Goal: Find specific page/section: Find specific page/section

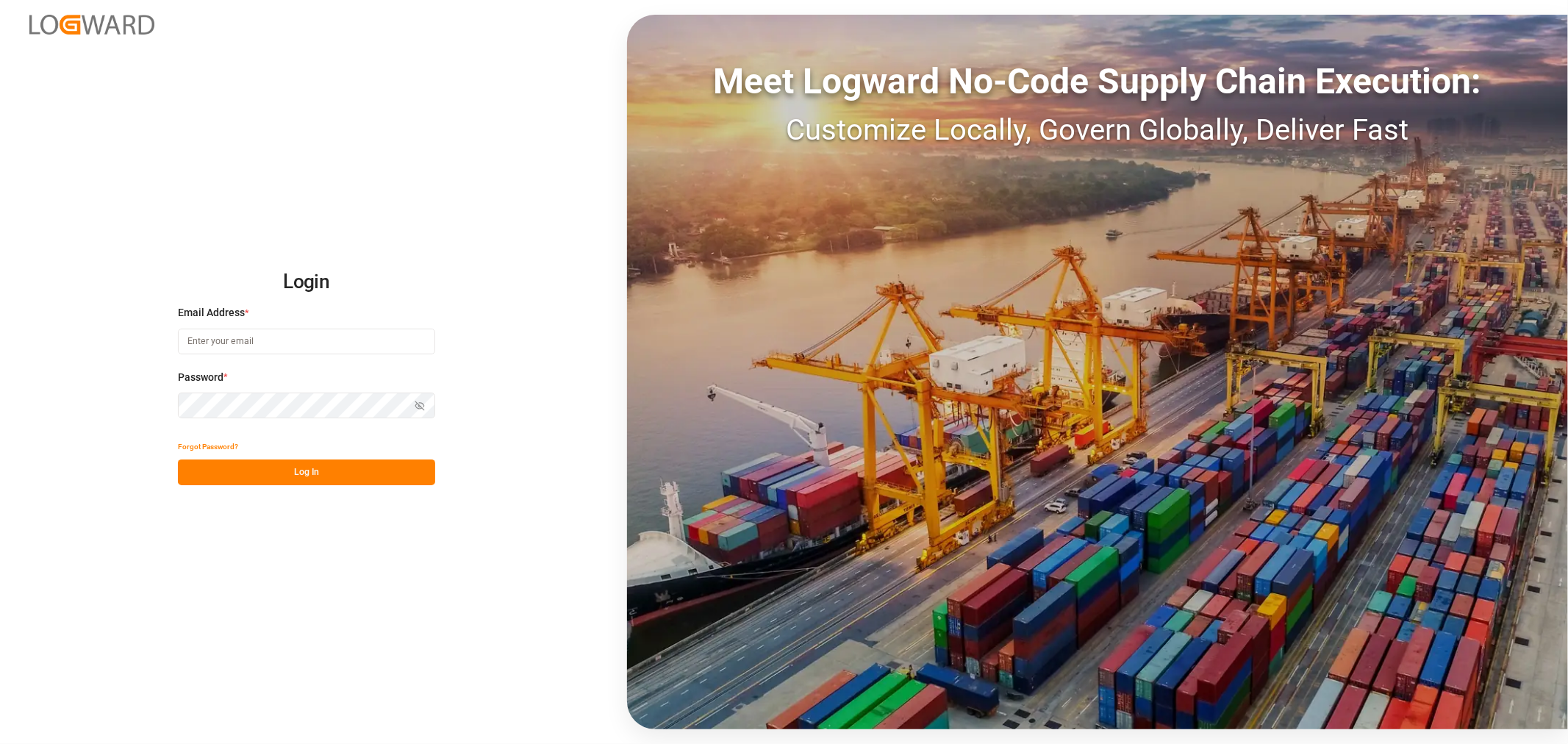
click at [279, 337] on input at bounding box center [306, 342] width 258 height 26
type input "mitzi.madrid@leschaco.com"
click at [415, 401] on icon "button" at bounding box center [420, 406] width 10 height 10
click at [335, 475] on button "Log In" at bounding box center [306, 473] width 258 height 26
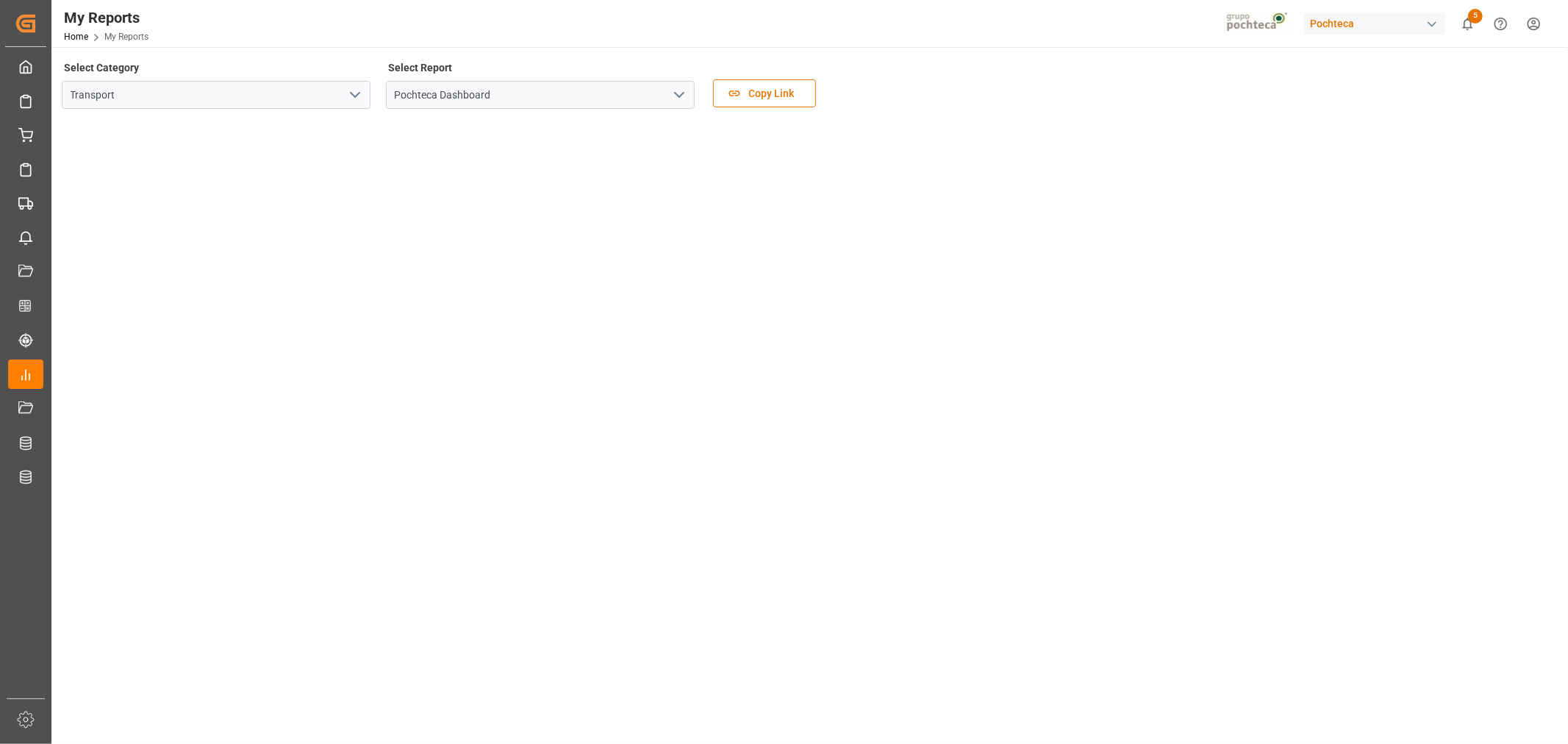
click at [1430, 27] on div "button" at bounding box center [1432, 24] width 15 height 15
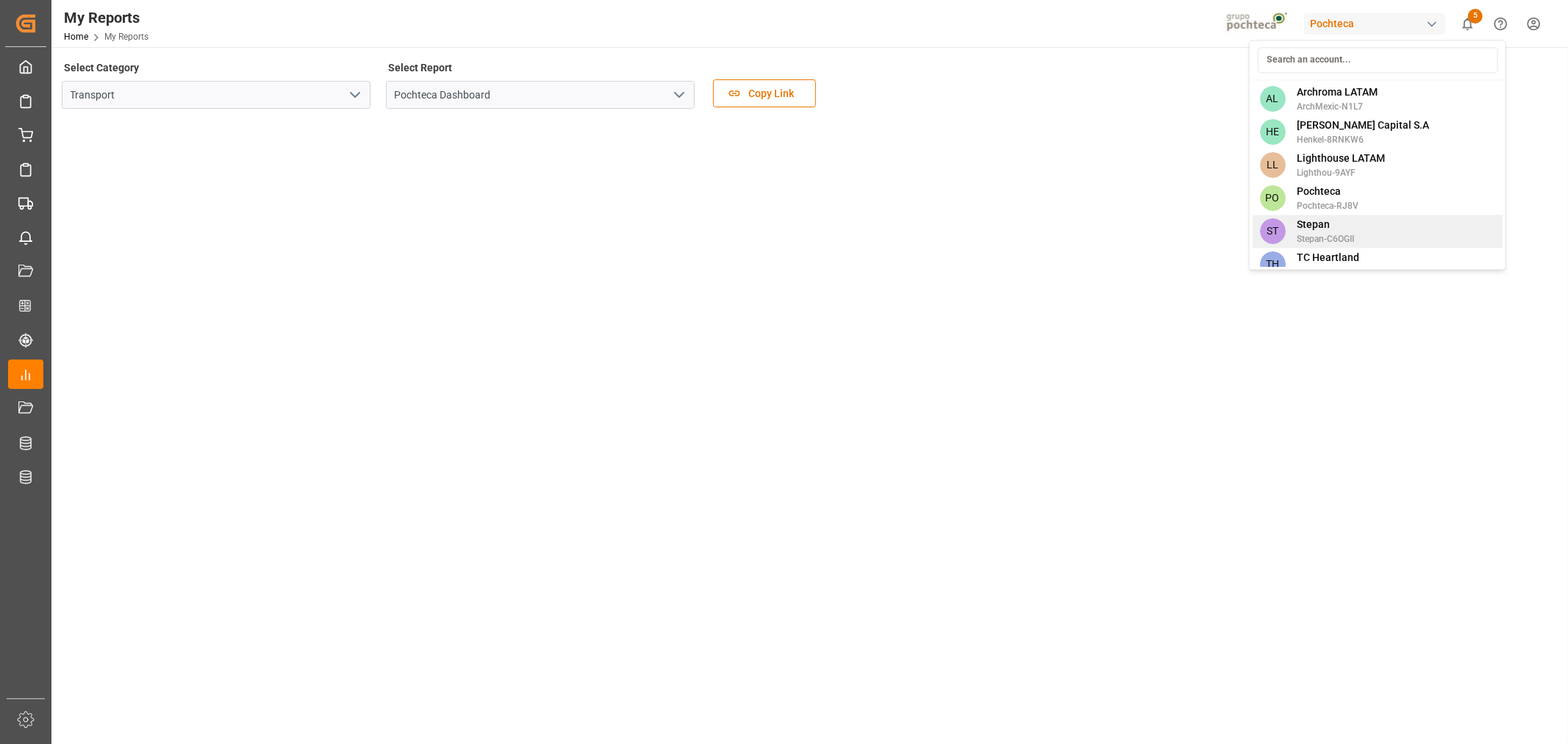
click at [1325, 223] on span "Stepan" at bounding box center [1326, 224] width 58 height 16
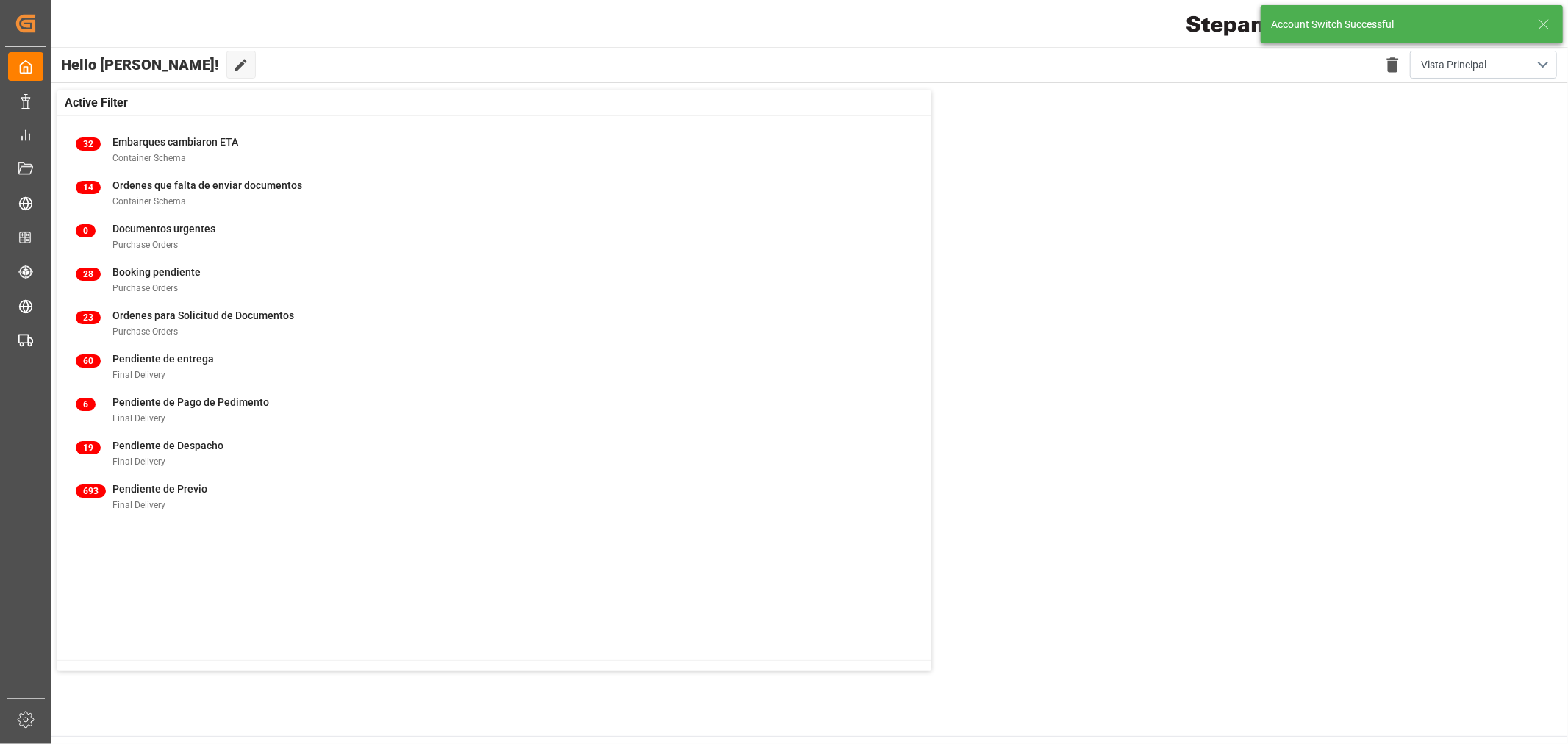
click at [1545, 19] on icon at bounding box center [1544, 24] width 18 height 18
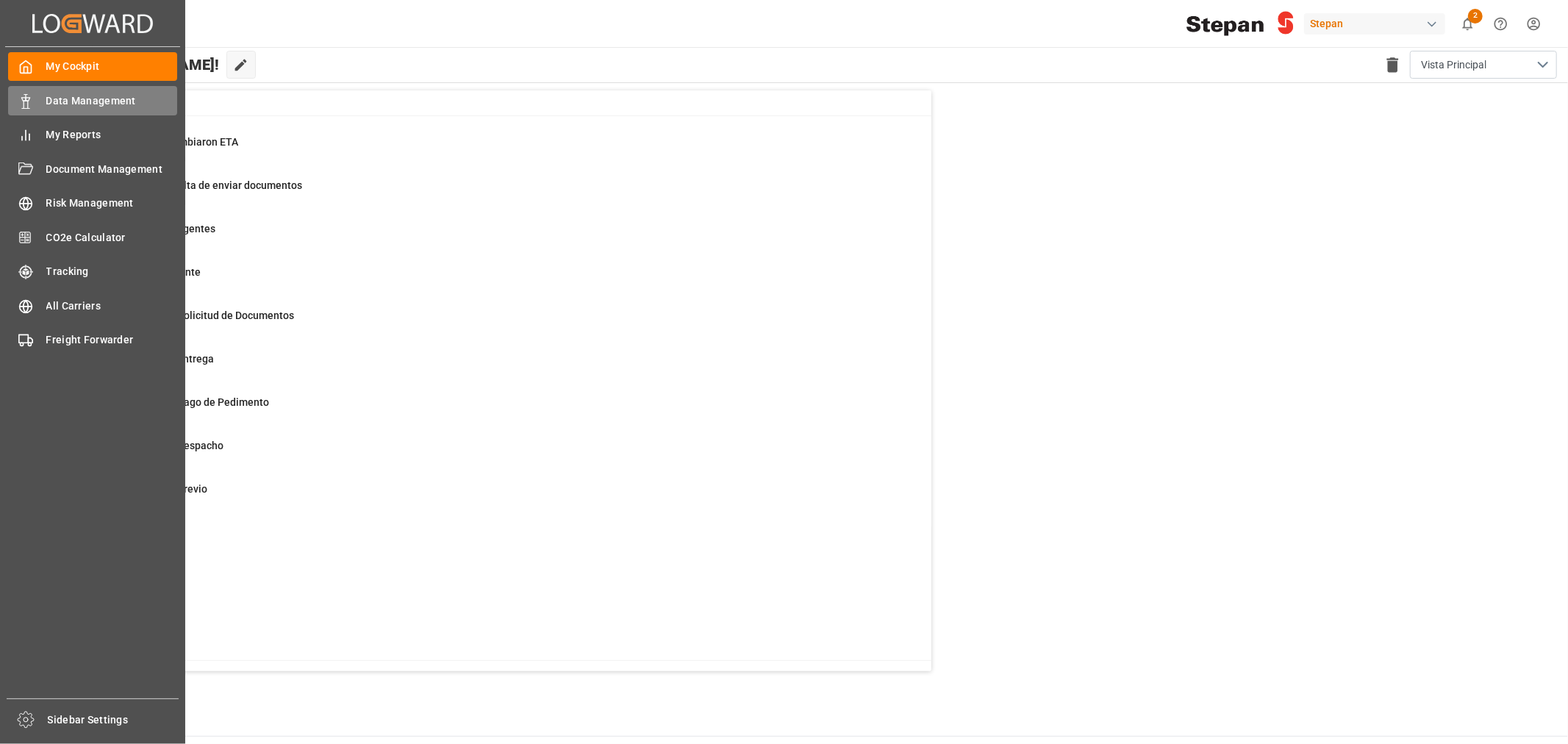
click at [99, 103] on span "Data Management" at bounding box center [112, 101] width 131 height 16
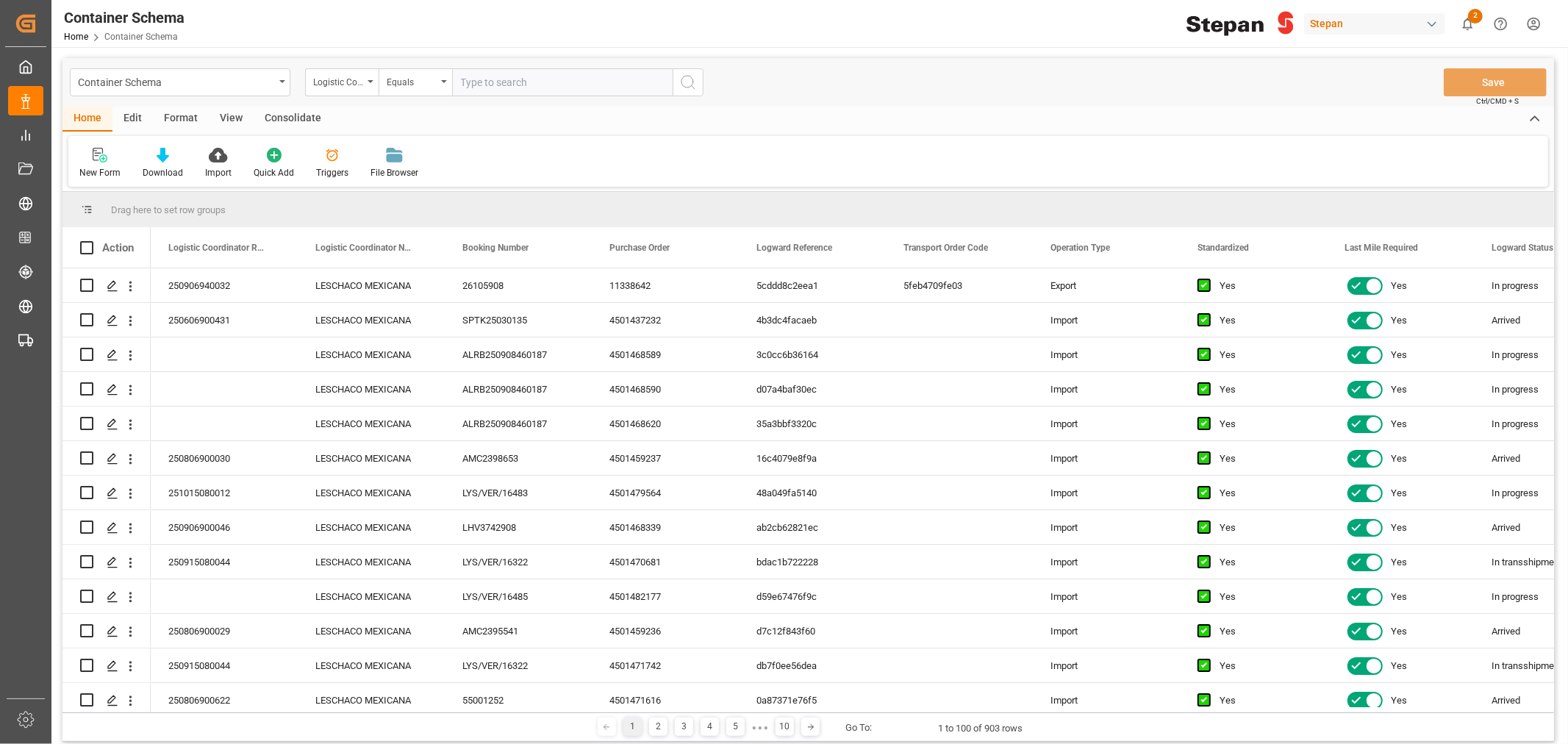
click at [281, 85] on div "Container Schema" at bounding box center [180, 82] width 221 height 28
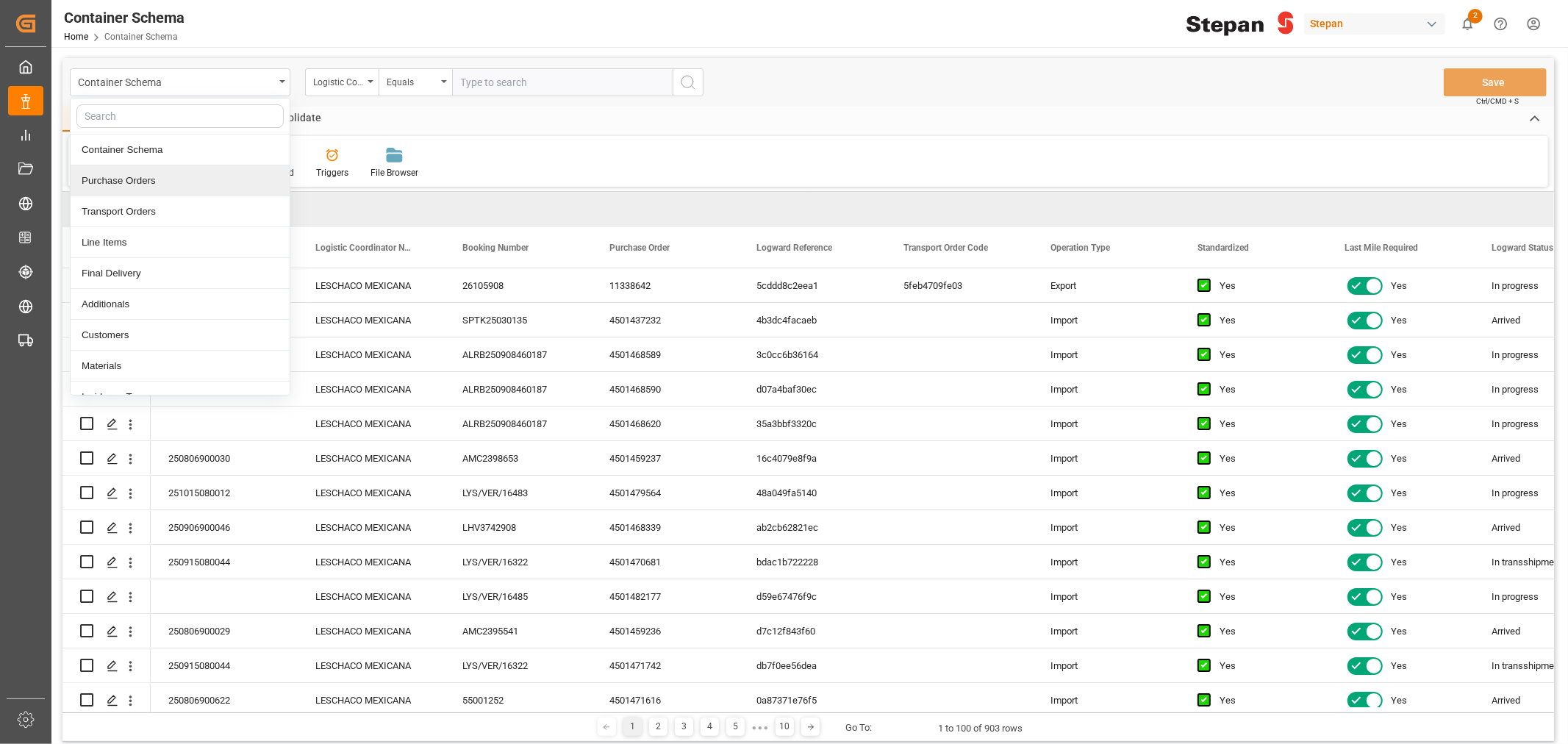
click at [118, 177] on div "Purchase Orders" at bounding box center [180, 181] width 219 height 31
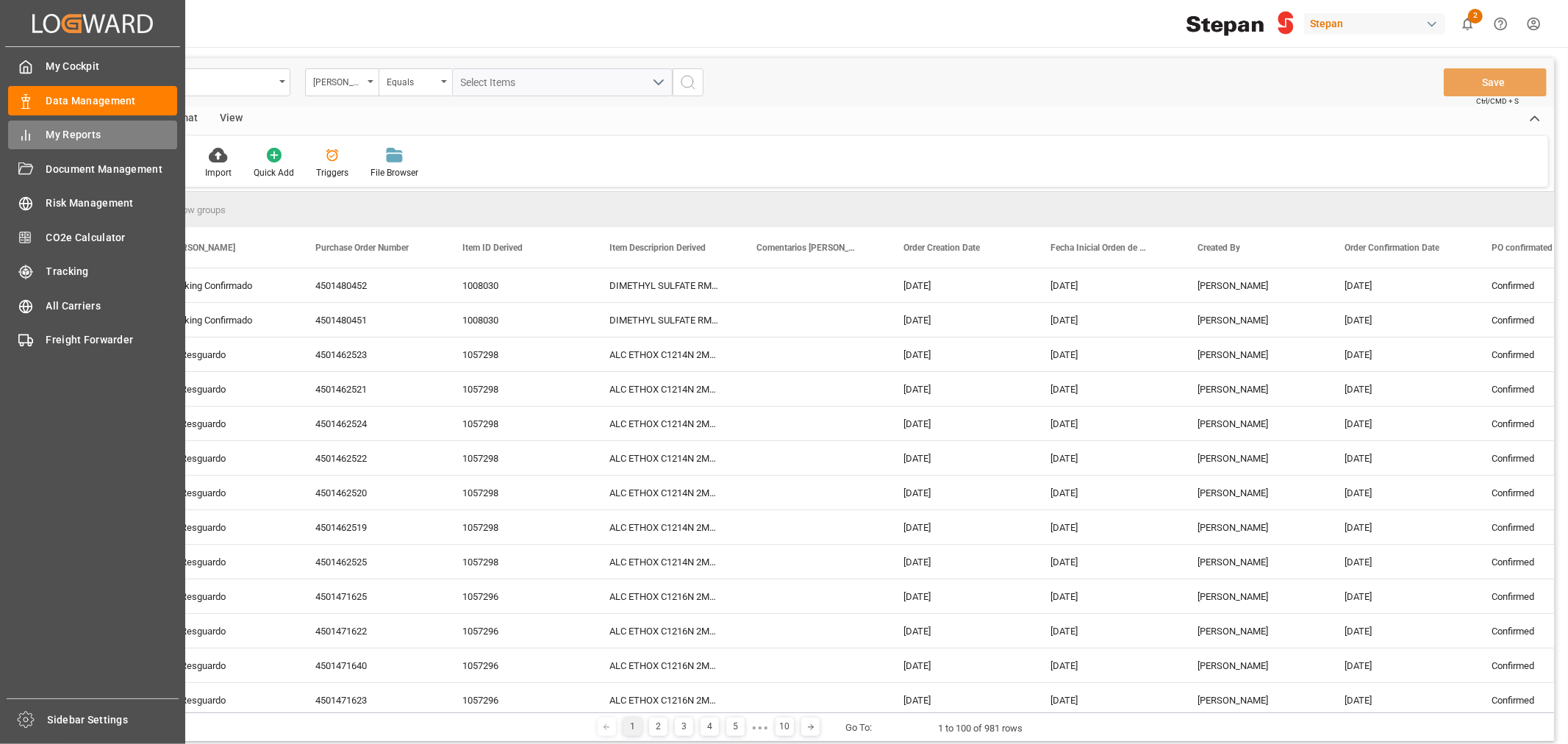
click at [56, 139] on span "My Reports" at bounding box center [112, 135] width 131 height 16
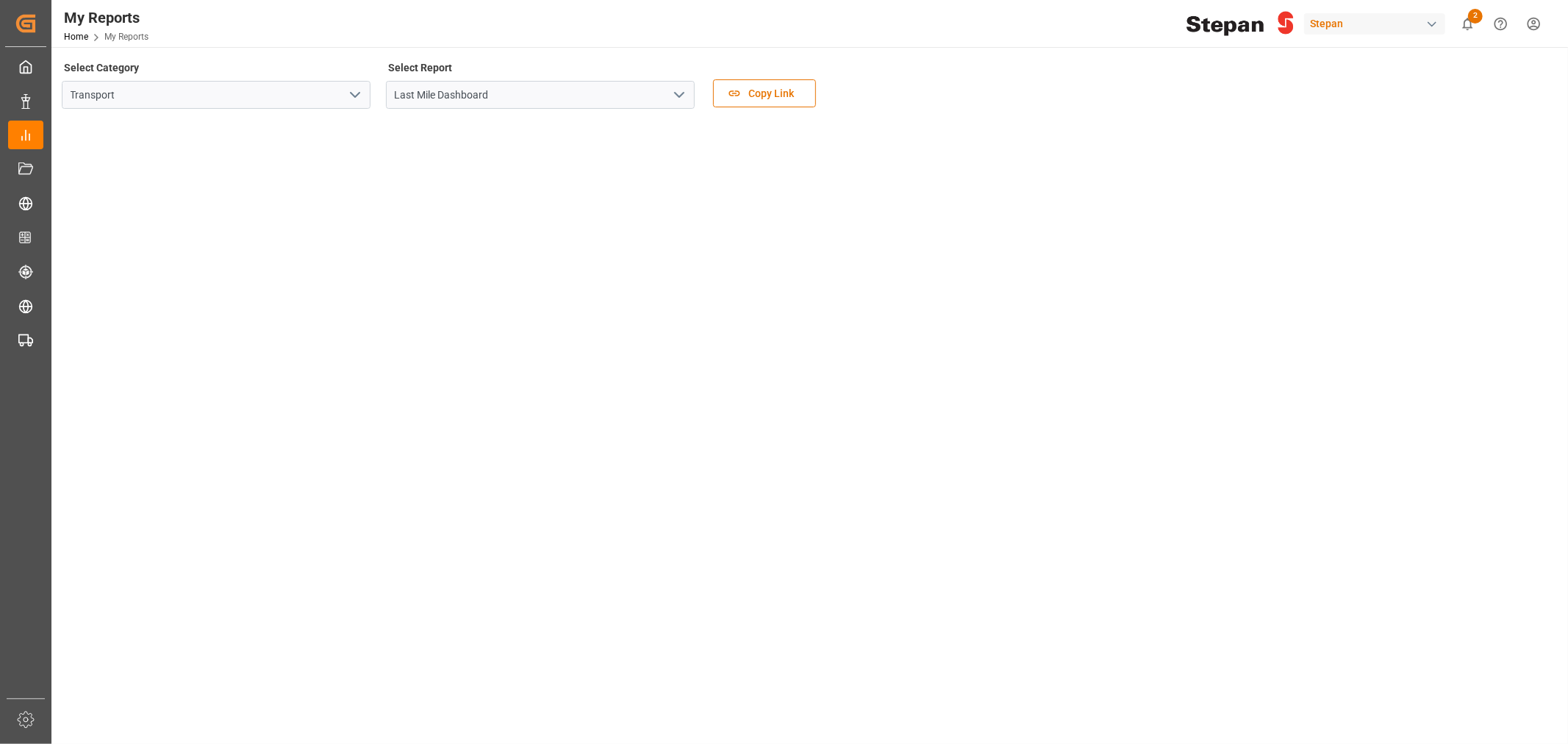
click at [360, 100] on icon "open menu" at bounding box center [355, 94] width 18 height 18
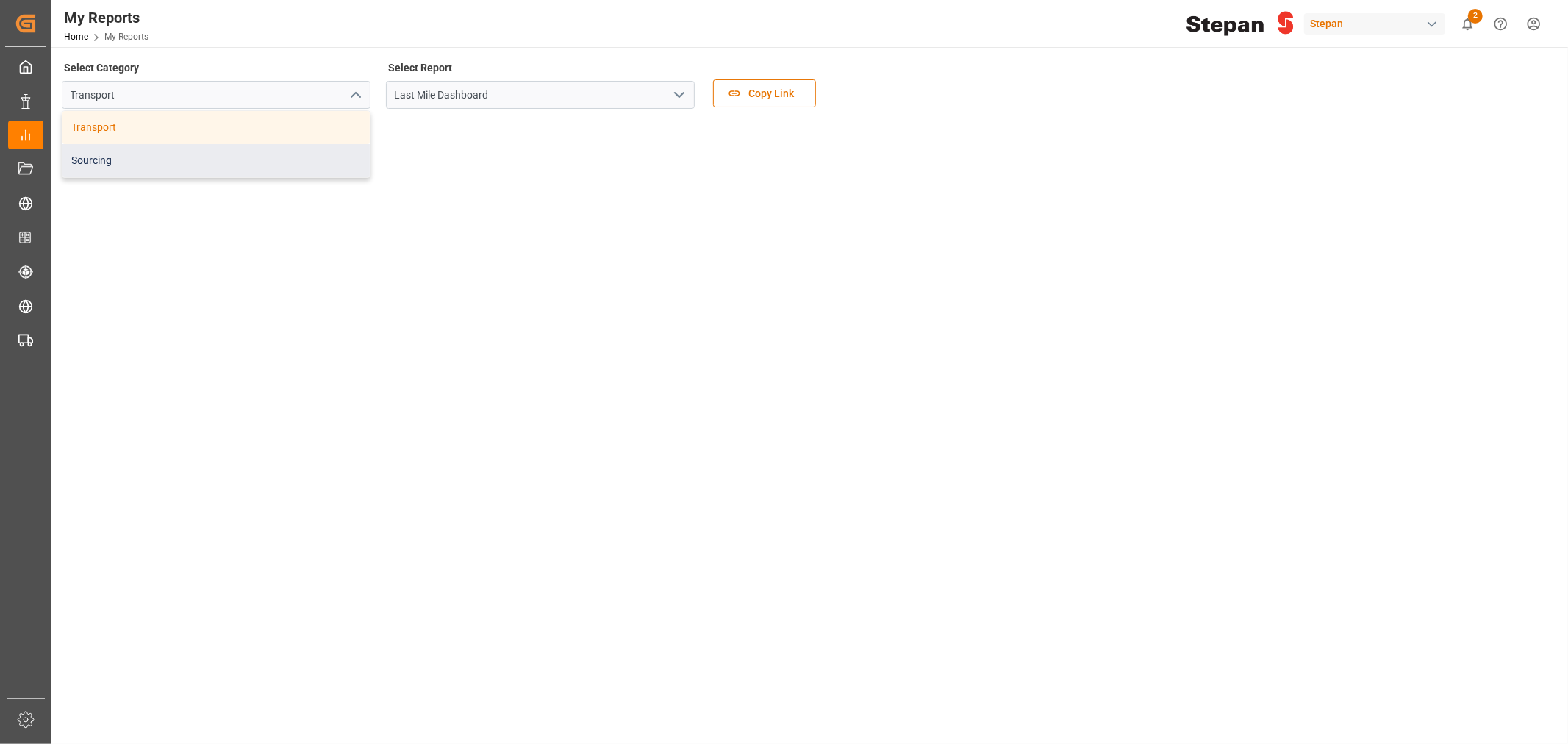
click at [125, 156] on div "Sourcing" at bounding box center [216, 161] width 307 height 34
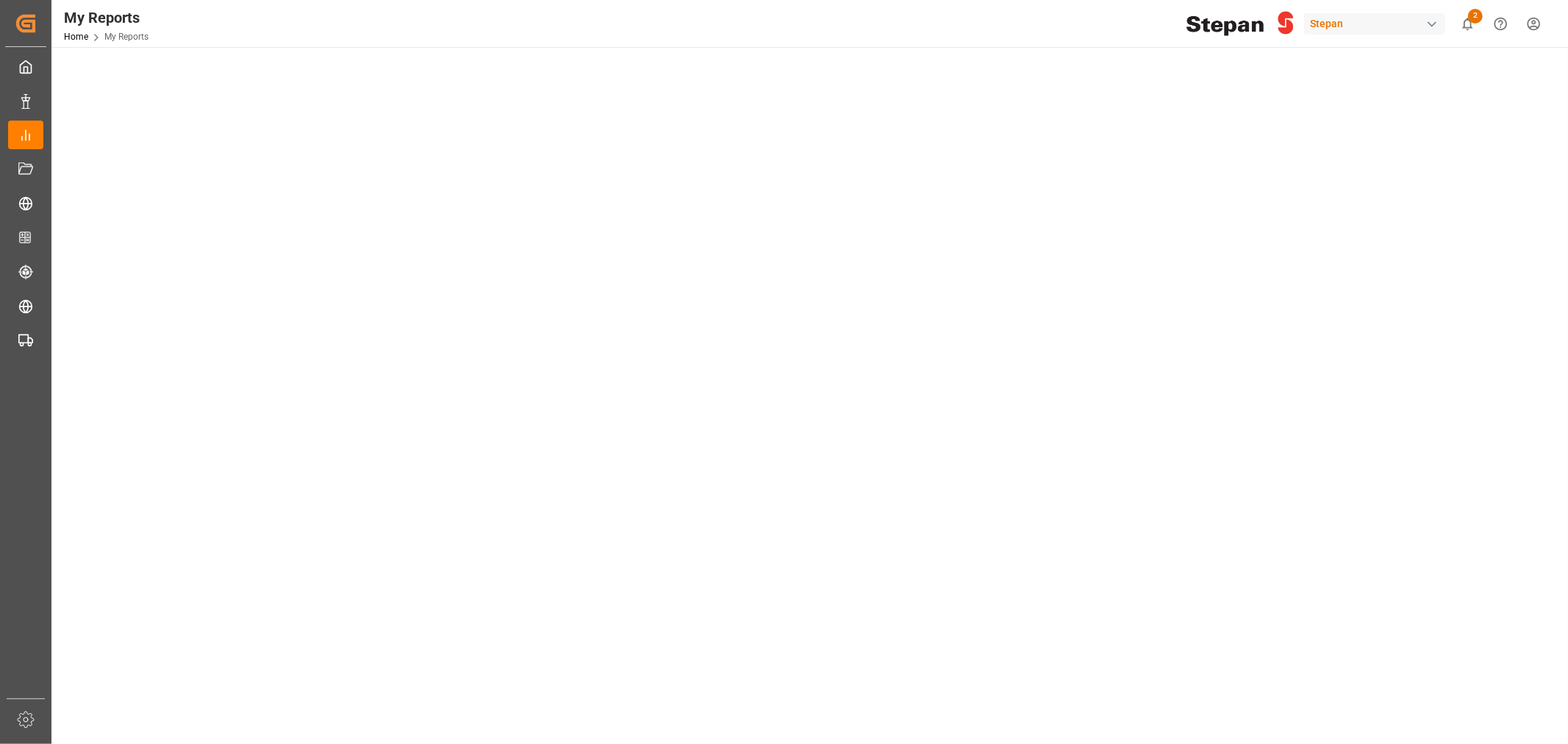
scroll to position [327, 0]
click at [1221, 405] on tableau-viz at bounding box center [808, 357] width 1490 height 1125
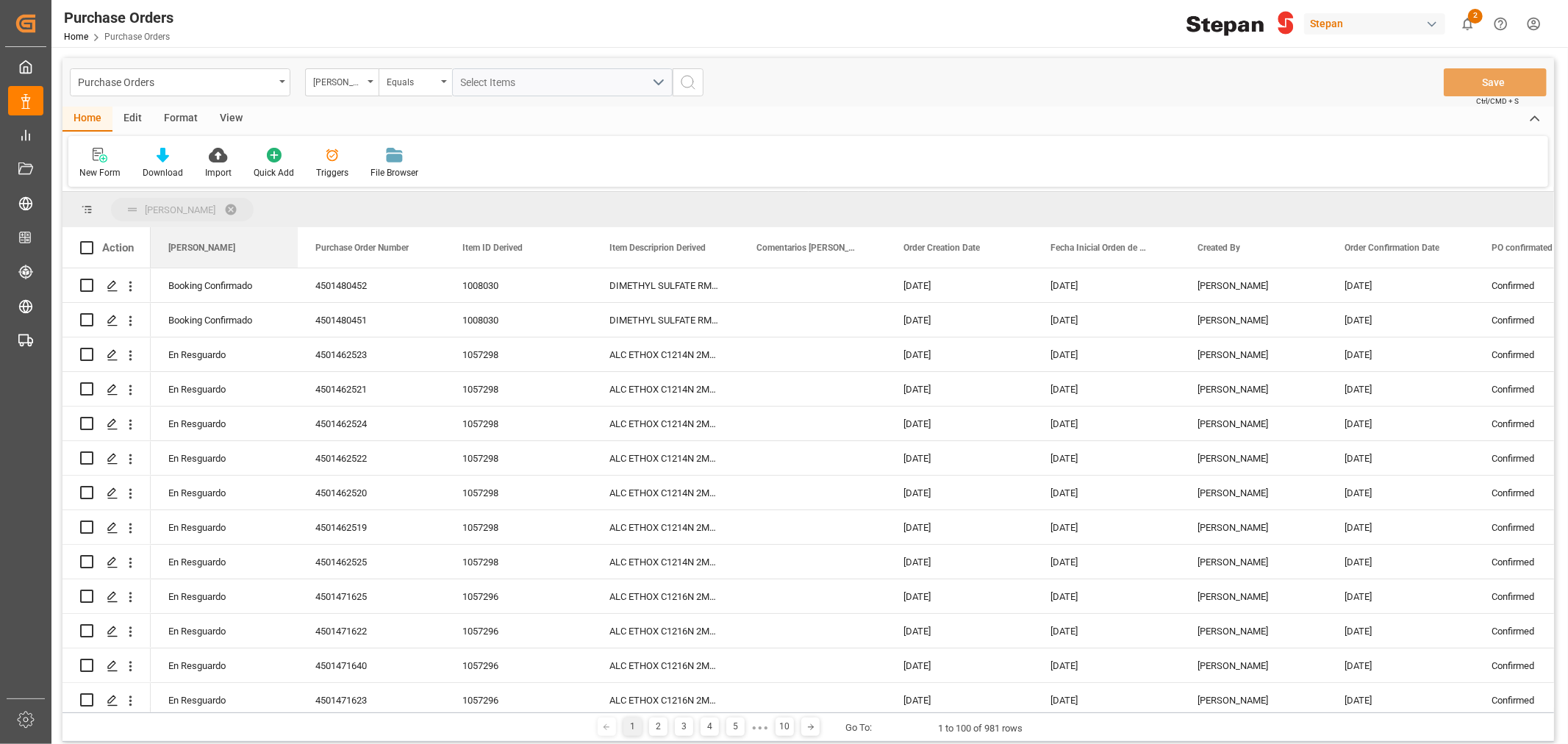
drag, startPoint x: 210, startPoint y: 246, endPoint x: 209, endPoint y: 215, distance: 31.0
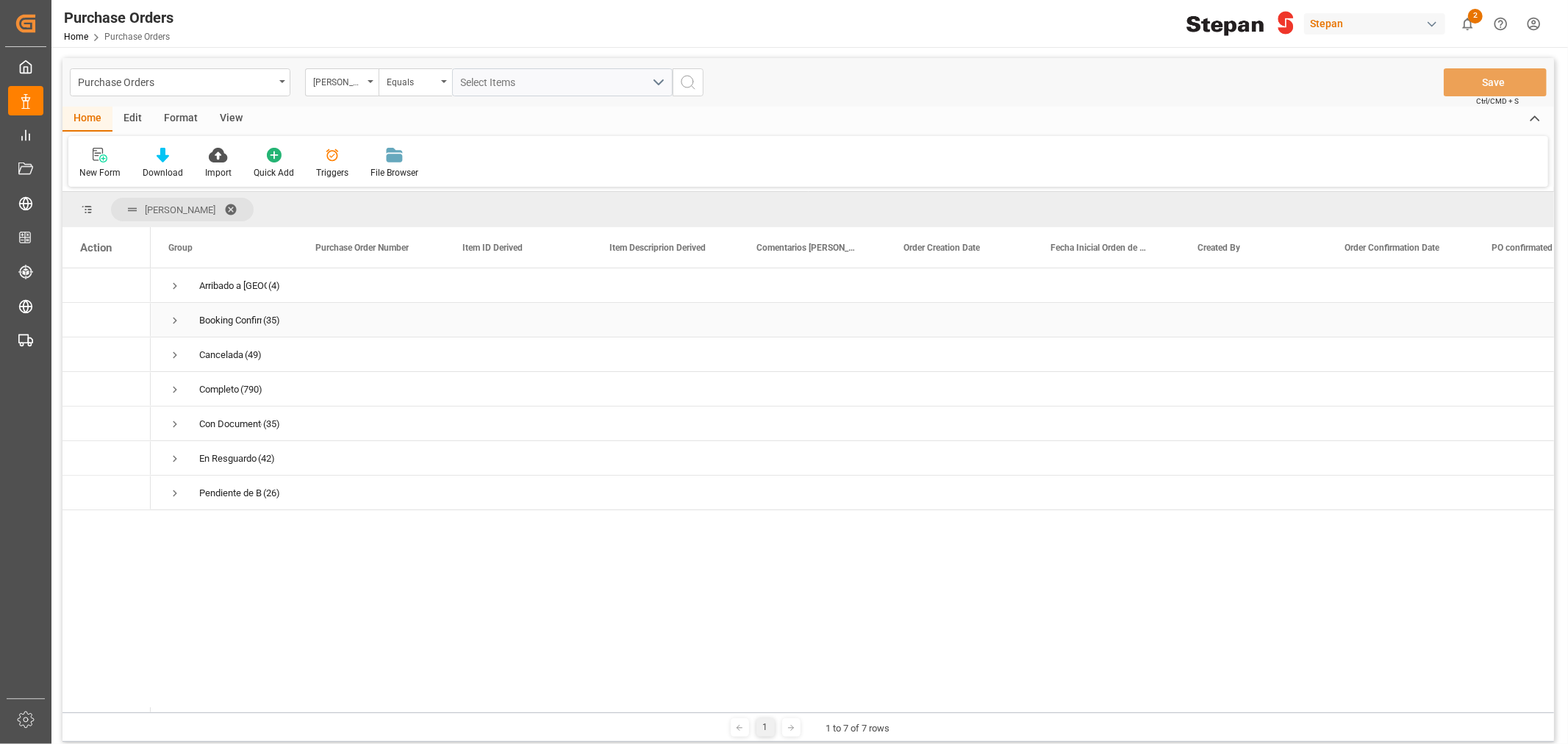
click at [173, 318] on span "Press SPACE to select this row." at bounding box center [175, 320] width 13 height 13
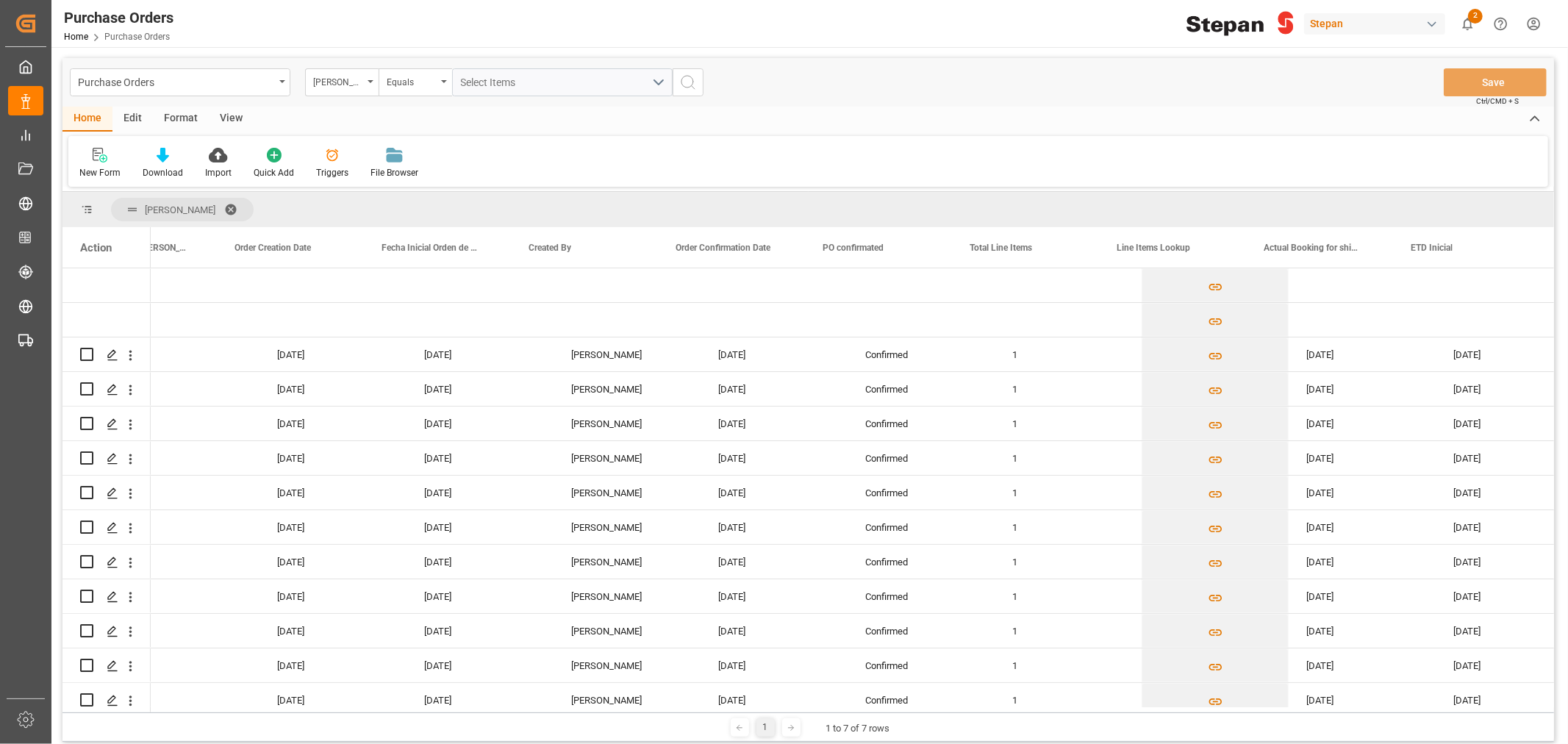
scroll to position [0, 672]
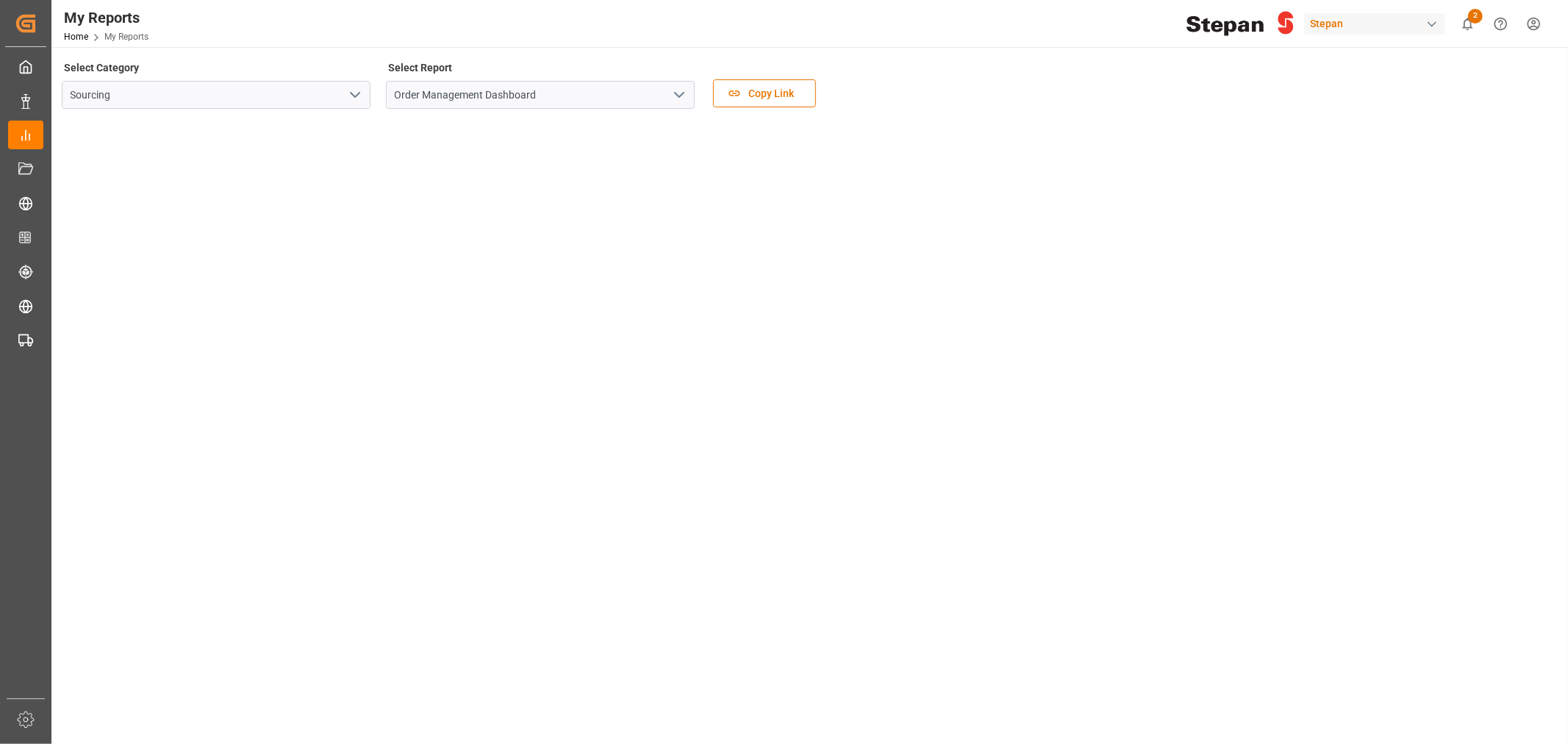
click at [360, 93] on icon "open menu" at bounding box center [355, 94] width 18 height 18
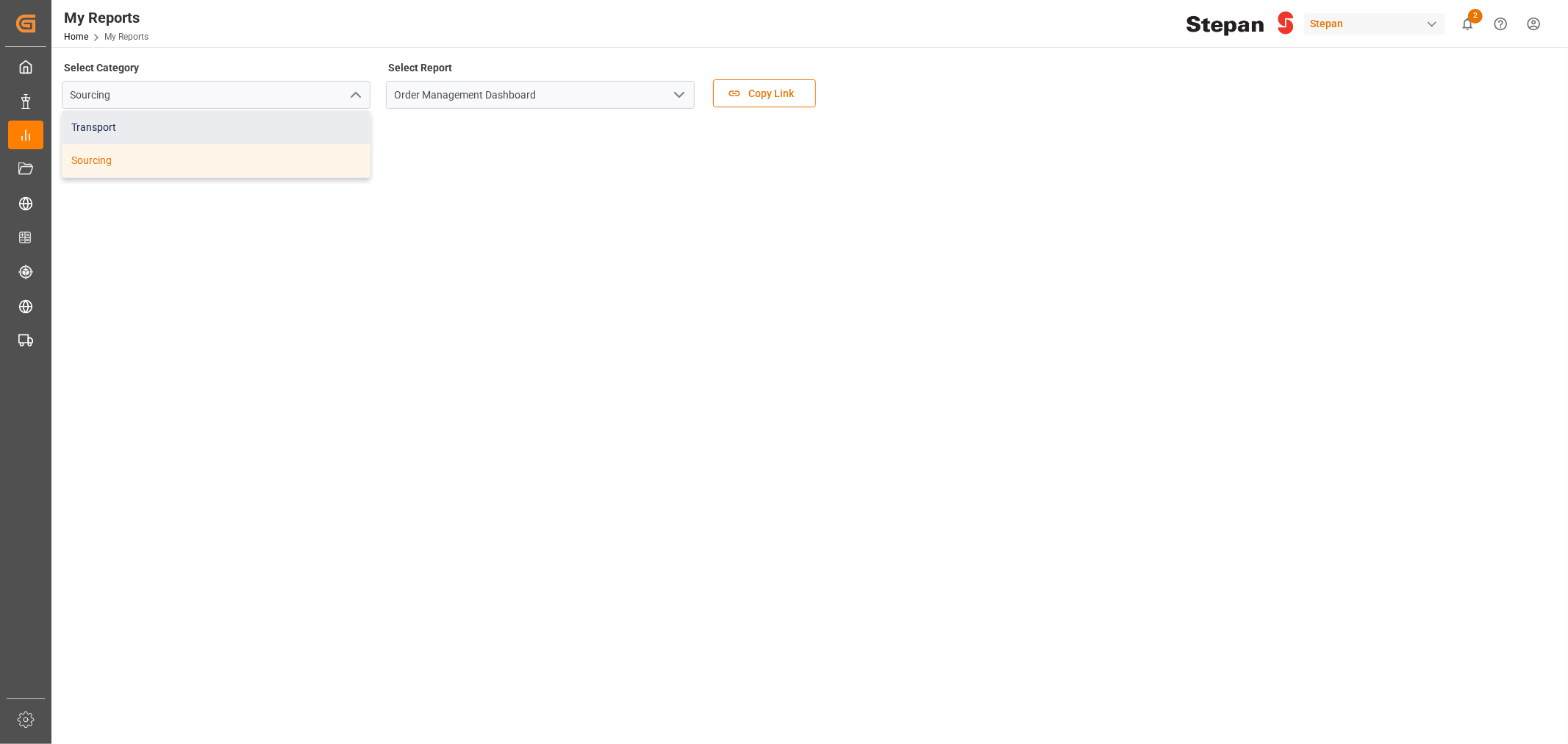
click at [114, 125] on div "Transport" at bounding box center [216, 128] width 307 height 34
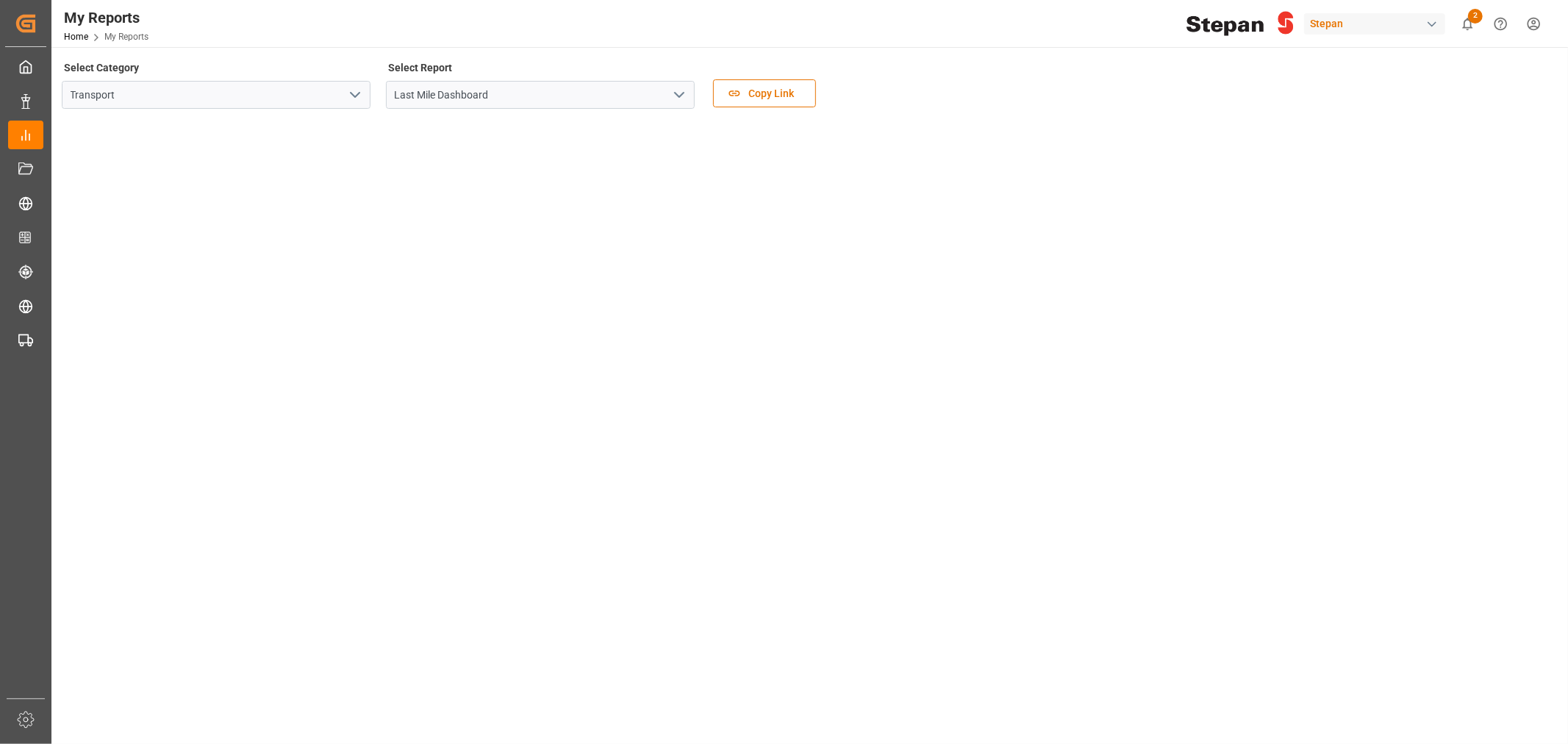
click at [684, 96] on icon "open menu" at bounding box center [678, 94] width 18 height 18
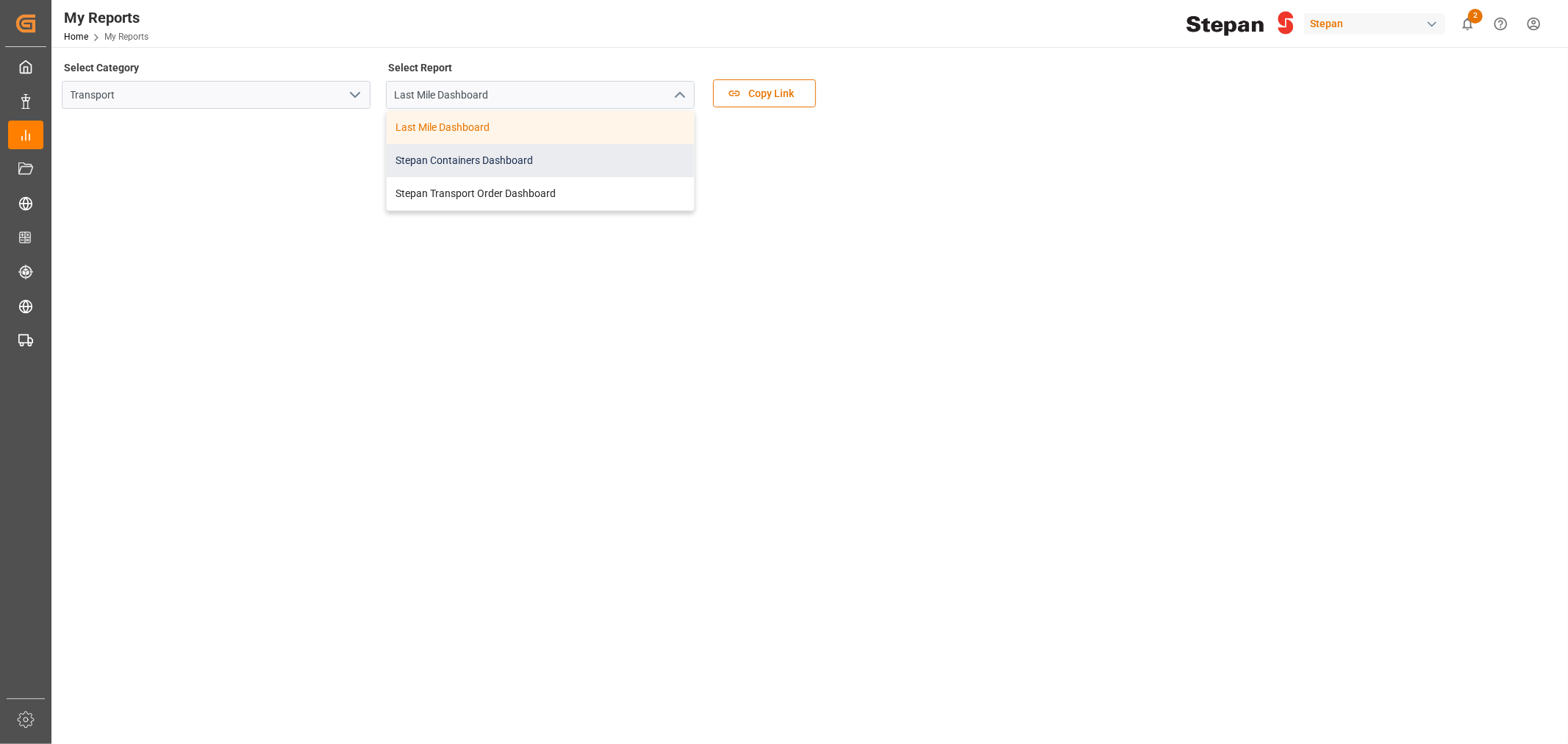
click at [436, 164] on div "Stepan Containers Dashboard" at bounding box center [541, 161] width 307 height 34
